Goal: Task Accomplishment & Management: Use online tool/utility

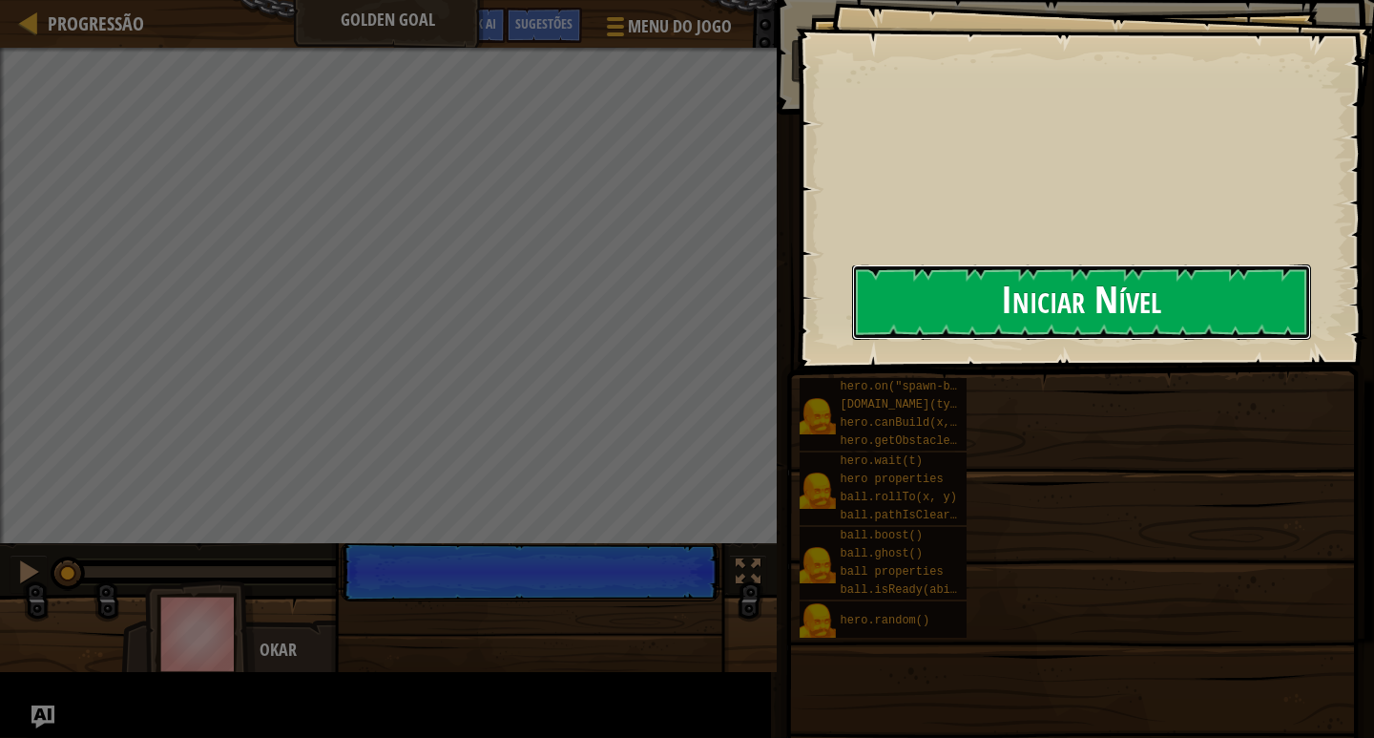
click at [723, 311] on div "Goals Iniciar Nível Erro ao carregar do servidor Você precisa de uma assinatura…" at bounding box center [687, 369] width 1374 height 738
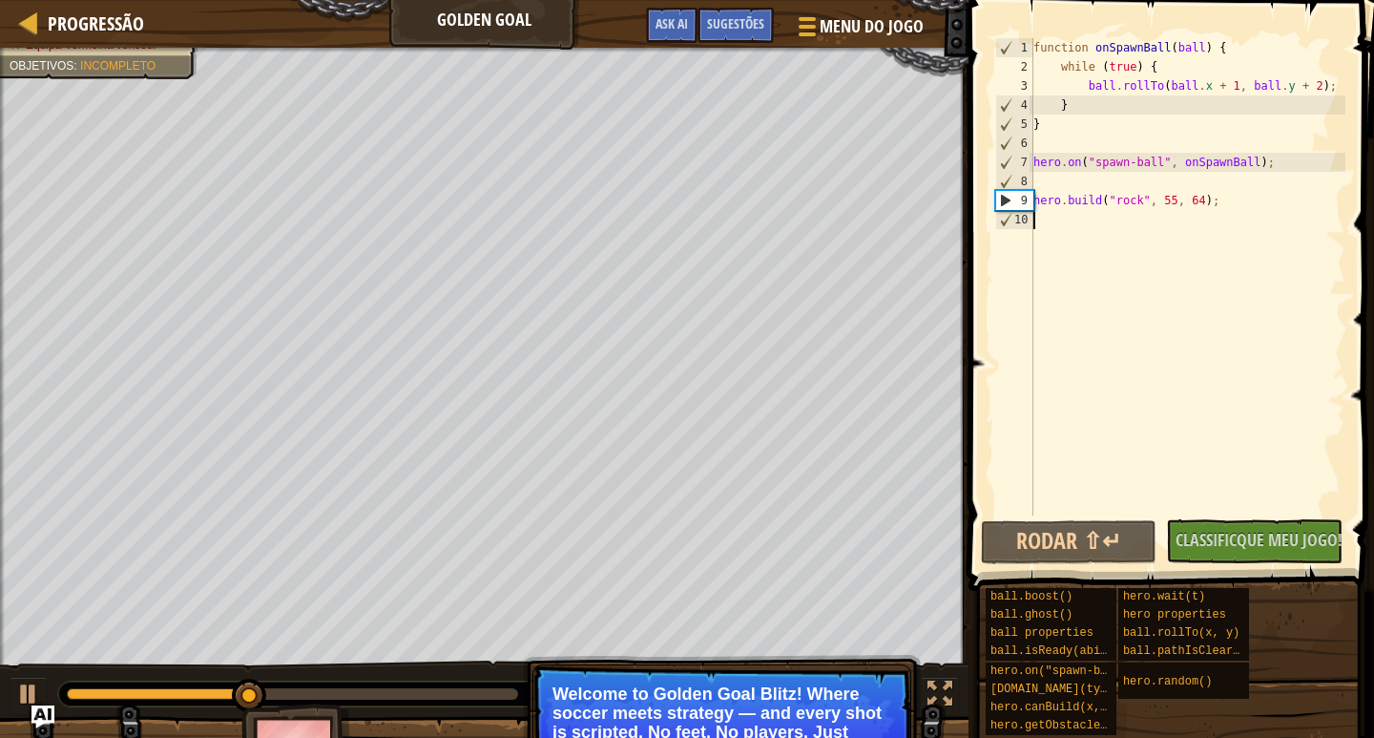
type textarea "[DOMAIN_NAME]("rock", 55, 64);"
drag, startPoint x: 1224, startPoint y: 200, endPoint x: 1032, endPoint y: 202, distance: 191.8
click at [1032, 202] on div "[DOMAIN_NAME]("rock", 55, 64); 1 2 3 4 5 6 7 8 9 10 function onSpawnBall ( ball…" at bounding box center [1168, 276] width 354 height 477
click at [1215, 193] on div "function onSpawnBall ( ball ) { while ( true ) { ball . rollTo ( ball . x + 1 ,…" at bounding box center [1187, 276] width 316 height 477
type textarea "[DOMAIN_NAME]("rock", 55, 64);"
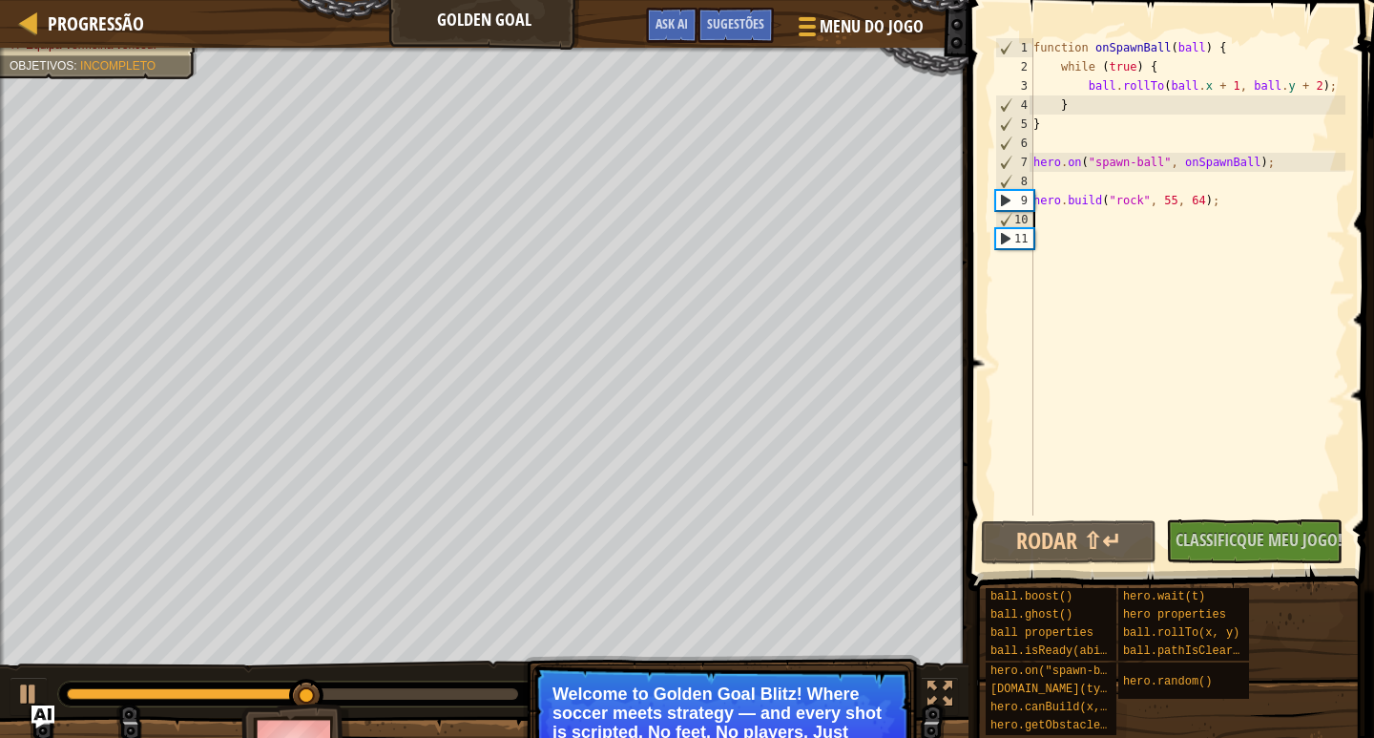
paste textarea "[DOMAIN_NAME]("rock", 55, 64);"
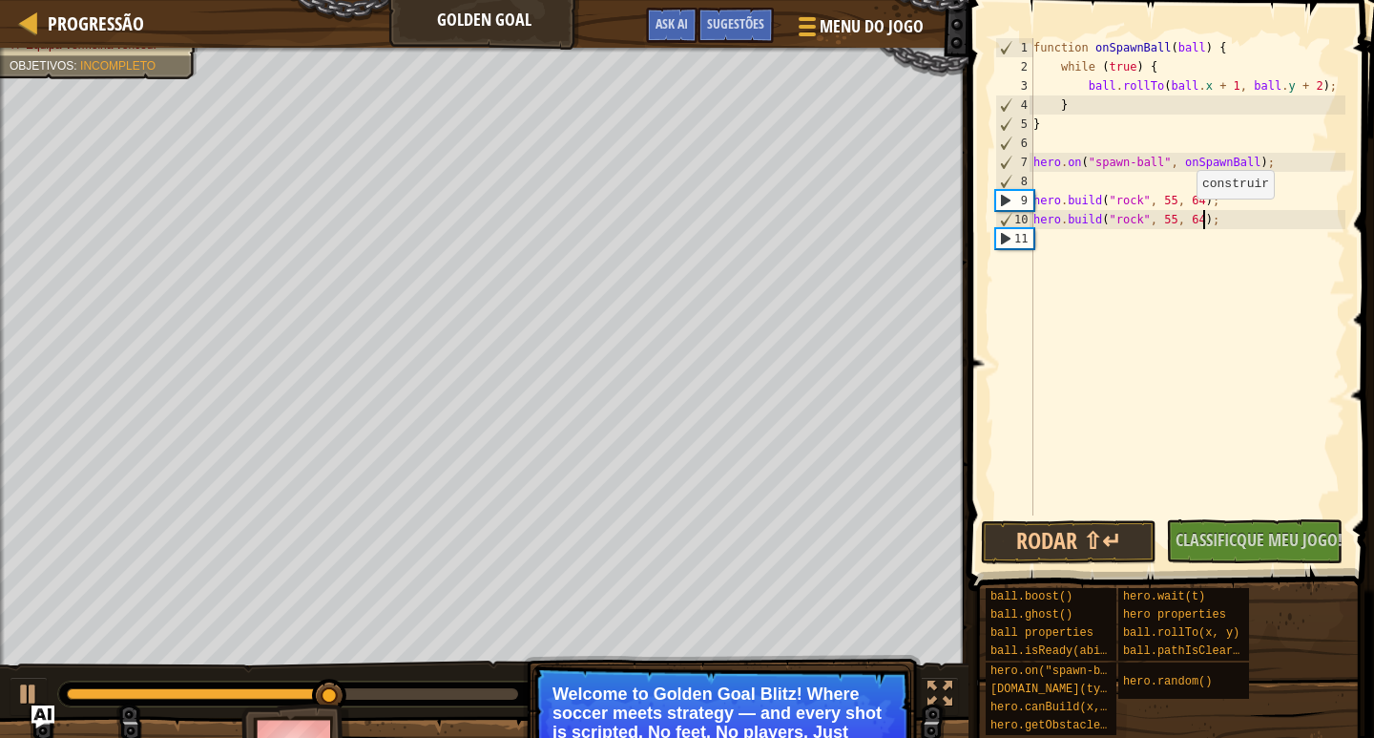
click at [1187, 218] on div "function onSpawnBall ( ball ) { while ( true ) { ball . rollTo ( ball . x + 1 ,…" at bounding box center [1187, 295] width 316 height 515
type textarea "[DOMAIN_NAME]("rock", 55, 65);"
click at [1188, 218] on div "function onSpawnBall ( ball ) { while ( true ) { ball . rollTo ( ball . x + 1 ,…" at bounding box center [1187, 295] width 316 height 515
type textarea "[DOMAIN_NAME]("rock", 55, 66);"
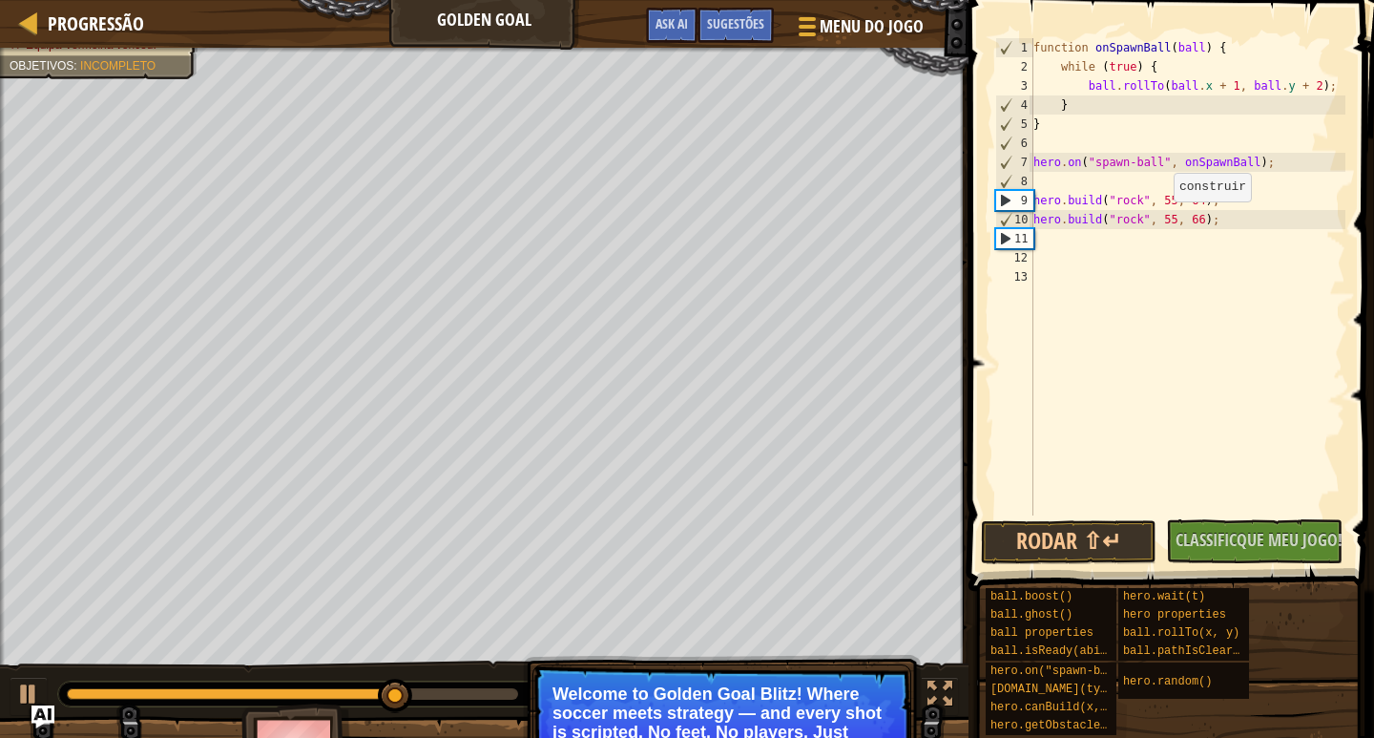
click at [1164, 220] on div "function onSpawnBall ( ball ) { while ( true ) { ball . rollTo ( ball . x + 1 ,…" at bounding box center [1187, 295] width 316 height 515
type textarea ", 66);"
click at [1088, 530] on button "Rodar ⇧↵" at bounding box center [1069, 542] width 177 height 44
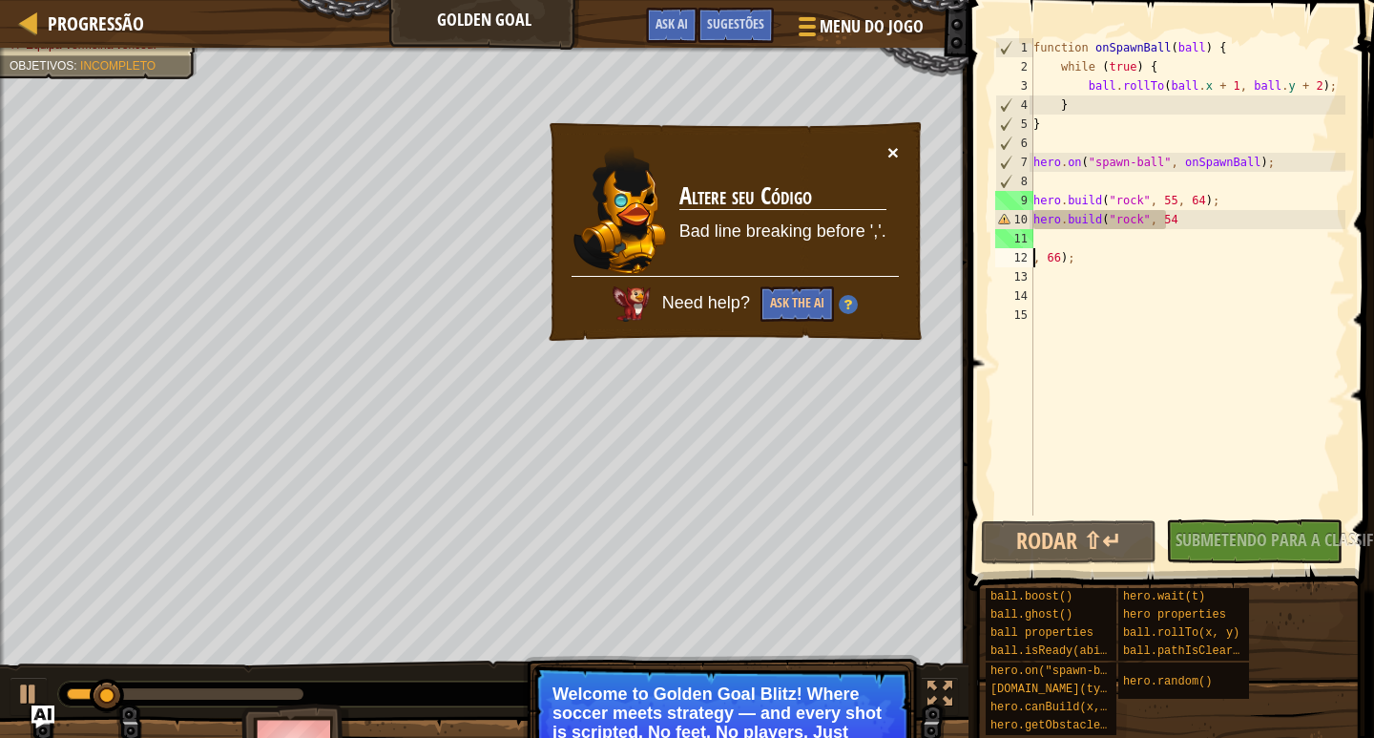
click at [892, 146] on button "×" at bounding box center [892, 152] width 11 height 20
